Goal: Task Accomplishment & Management: Complete application form

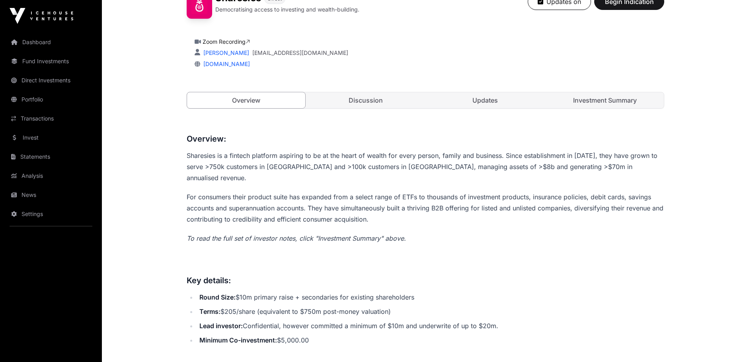
scroll to position [239, 0]
click at [617, 98] on link "Investment Summary" at bounding box center [605, 99] width 118 height 16
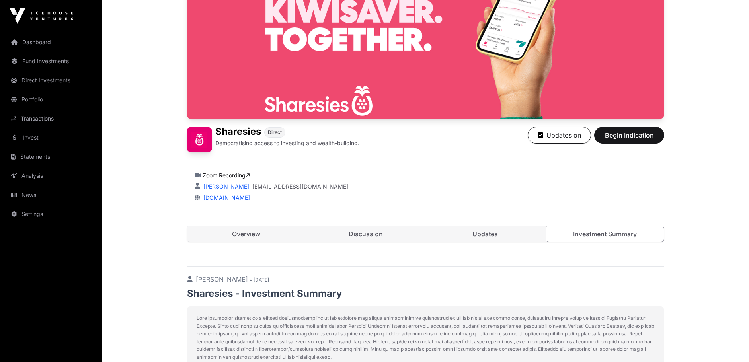
scroll to position [96, 0]
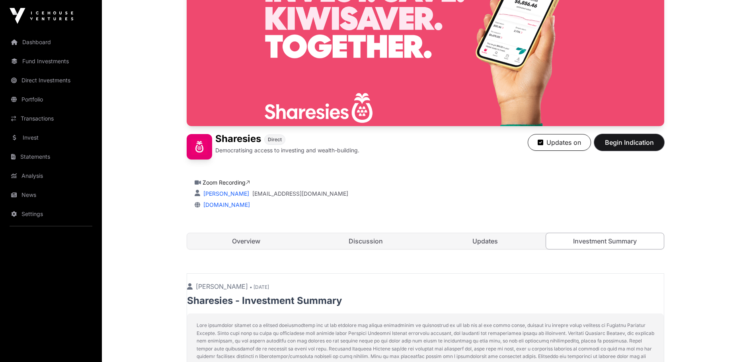
click at [624, 145] on span "Begin Indication" at bounding box center [629, 143] width 50 height 10
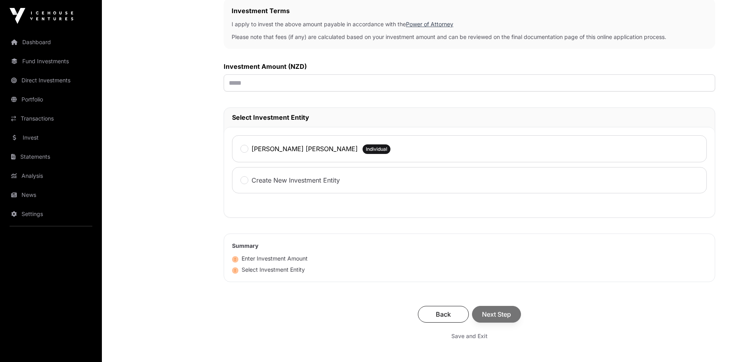
scroll to position [239, 0]
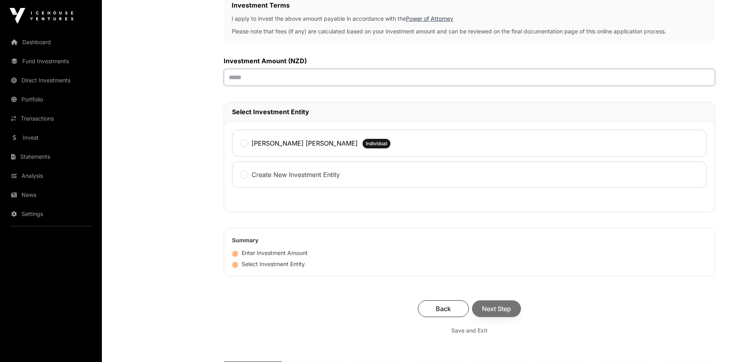
click at [260, 77] on input "text" at bounding box center [470, 77] width 492 height 17
type input "*******"
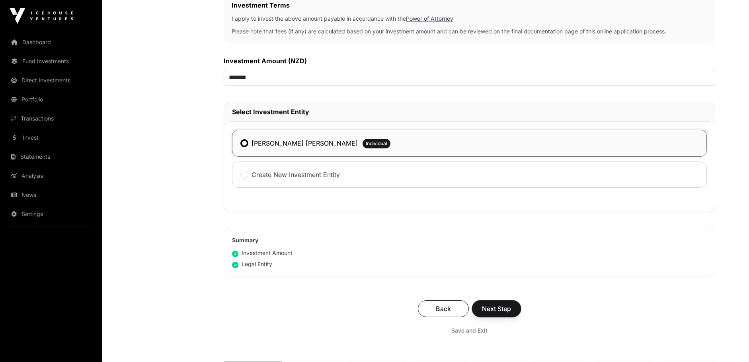
click at [494, 311] on span "Next Step" at bounding box center [496, 309] width 29 height 10
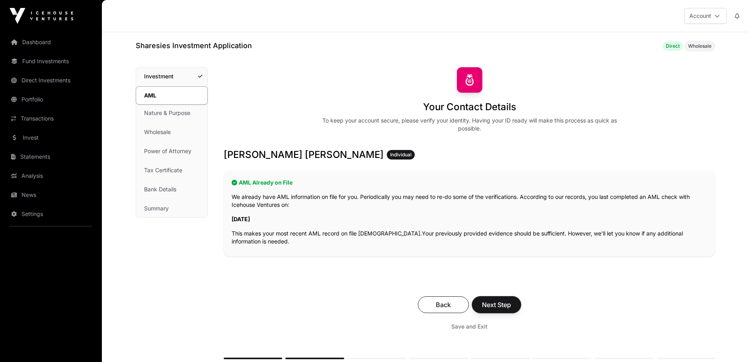
click at [500, 305] on span "Next Step" at bounding box center [496, 305] width 29 height 10
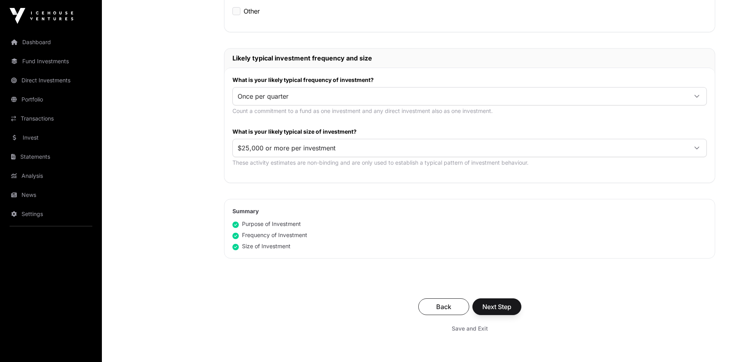
scroll to position [358, 0]
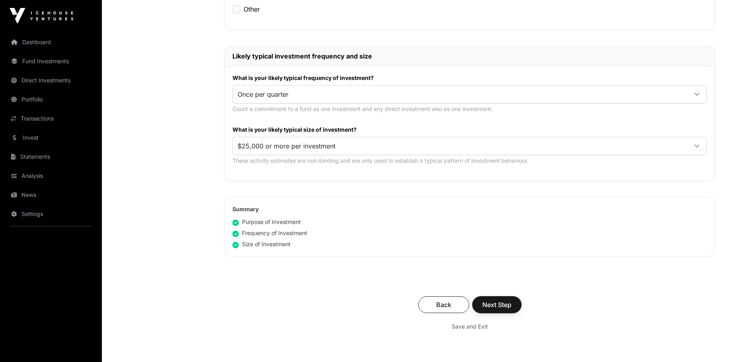
click at [493, 305] on span "Next Step" at bounding box center [497, 305] width 29 height 10
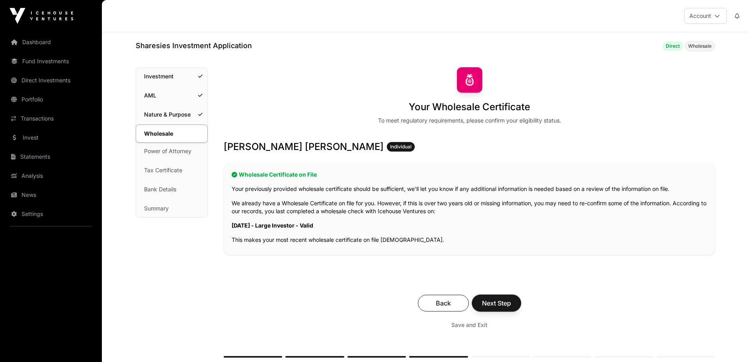
click at [493, 305] on span "Next Step" at bounding box center [496, 304] width 29 height 10
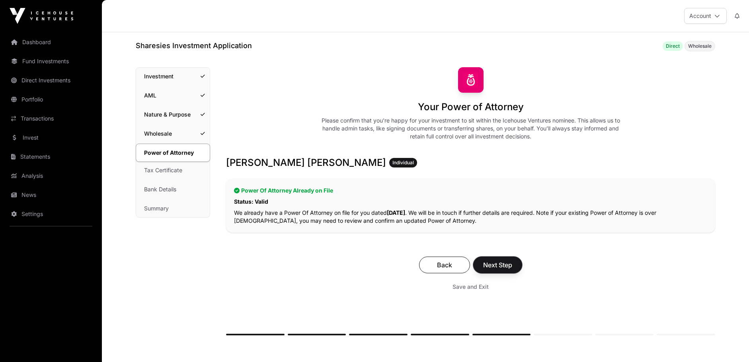
click at [490, 263] on span "Next Step" at bounding box center [497, 265] width 29 height 10
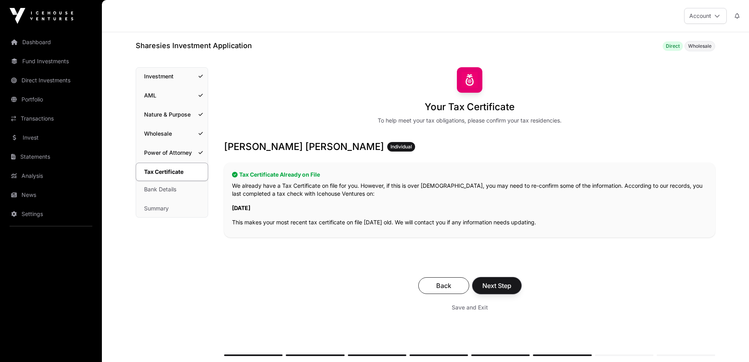
click at [502, 286] on span "Next Step" at bounding box center [497, 286] width 29 height 10
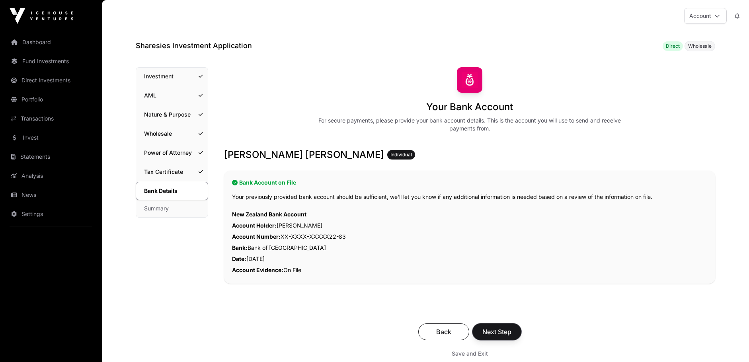
click at [496, 335] on span "Next Step" at bounding box center [497, 332] width 29 height 10
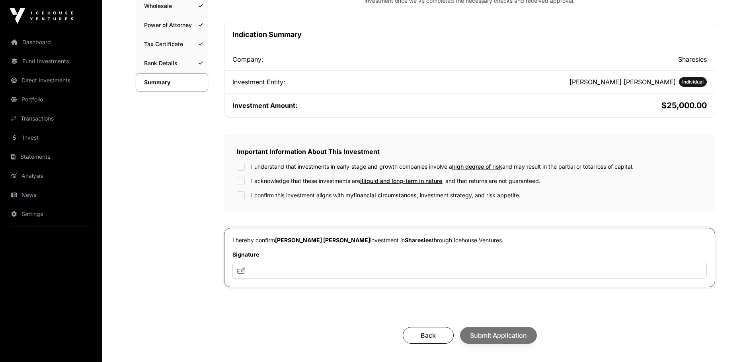
scroll to position [159, 0]
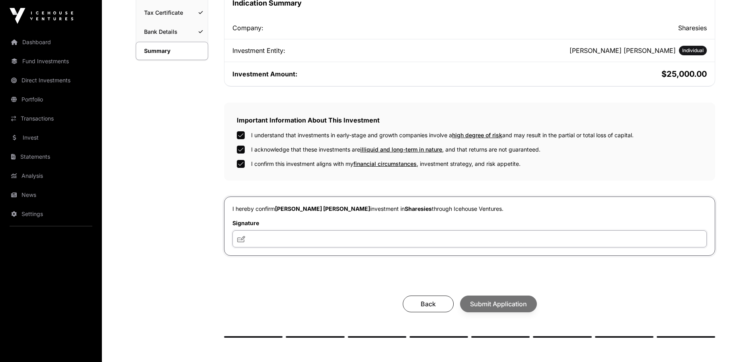
click at [340, 245] on input "text" at bounding box center [470, 239] width 475 height 17
type input "**"
click at [501, 305] on span "Submit Application" at bounding box center [498, 304] width 57 height 10
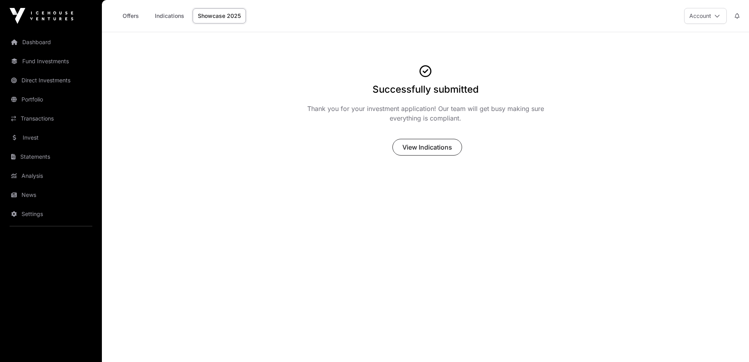
click at [49, 43] on link "Dashboard" at bounding box center [50, 42] width 89 height 18
click at [45, 43] on link "Dashboard" at bounding box center [50, 42] width 89 height 18
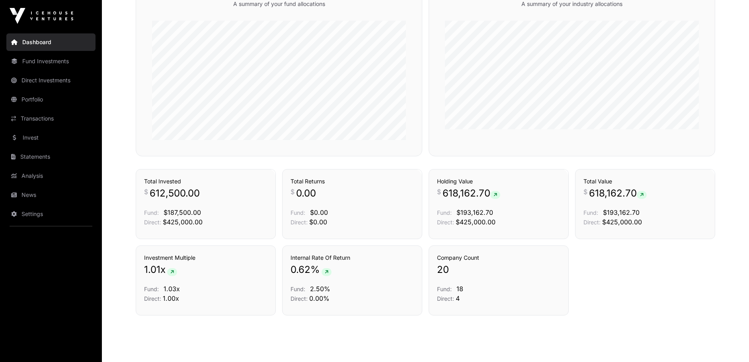
scroll to position [502, 0]
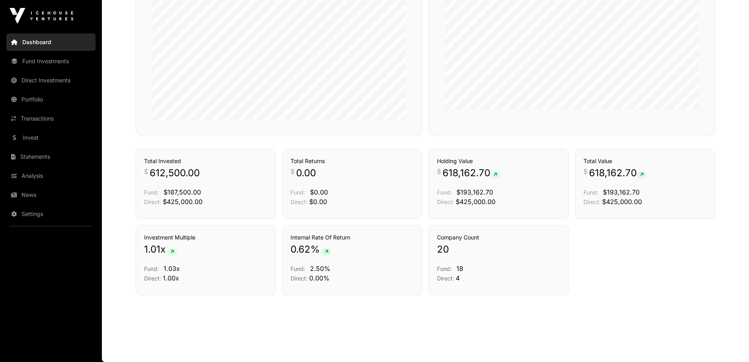
click at [468, 254] on p "20" at bounding box center [498, 249] width 123 height 13
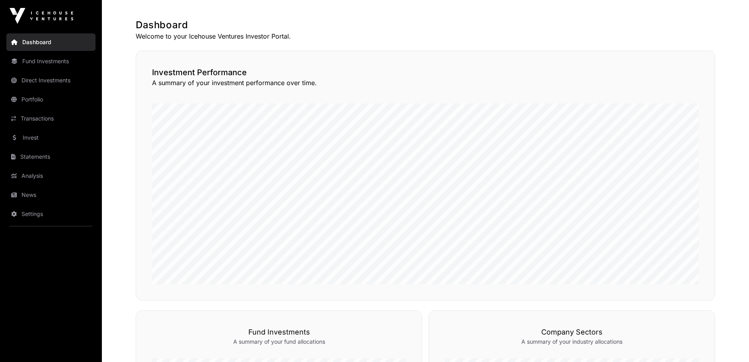
scroll to position [0, 0]
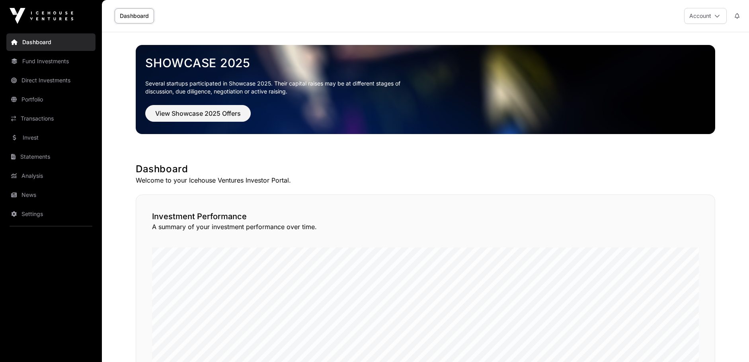
click at [35, 62] on link "Fund Investments" at bounding box center [50, 62] width 89 height 18
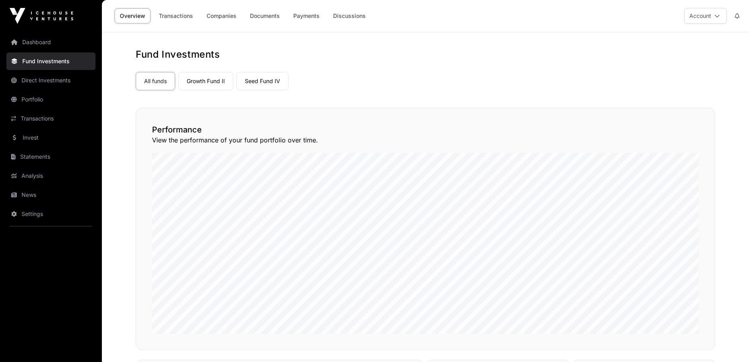
click at [38, 82] on link "Direct Investments" at bounding box center [50, 81] width 89 height 18
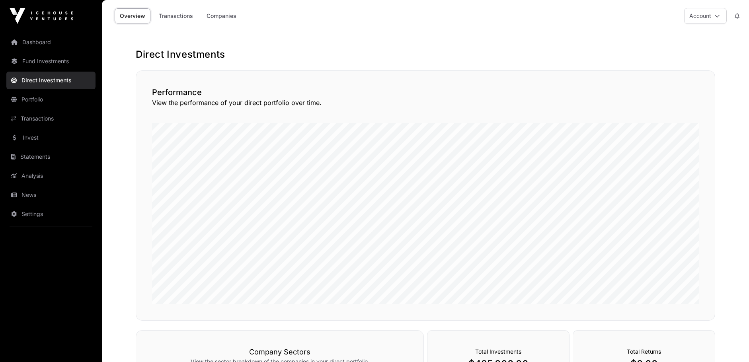
click at [33, 97] on link "Portfolio" at bounding box center [50, 100] width 89 height 18
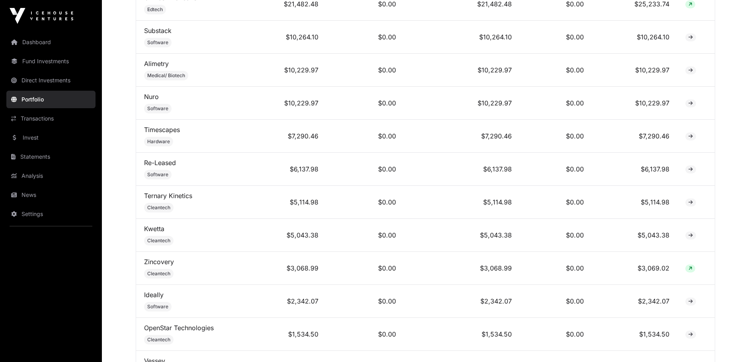
scroll to position [523, 0]
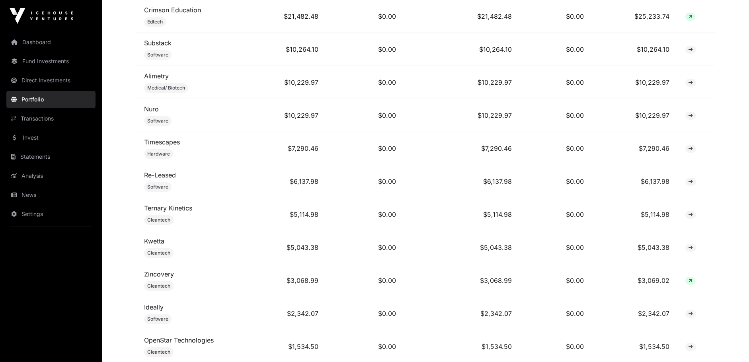
click at [44, 80] on link "Direct Investments" at bounding box center [50, 81] width 89 height 18
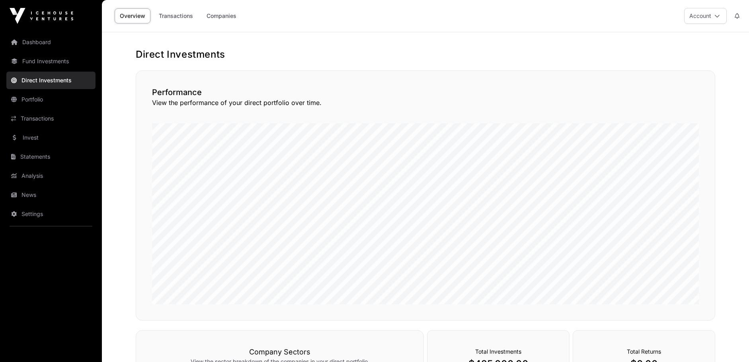
click at [42, 63] on link "Fund Investments" at bounding box center [50, 62] width 89 height 18
